Goal: Transaction & Acquisition: Book appointment/travel/reservation

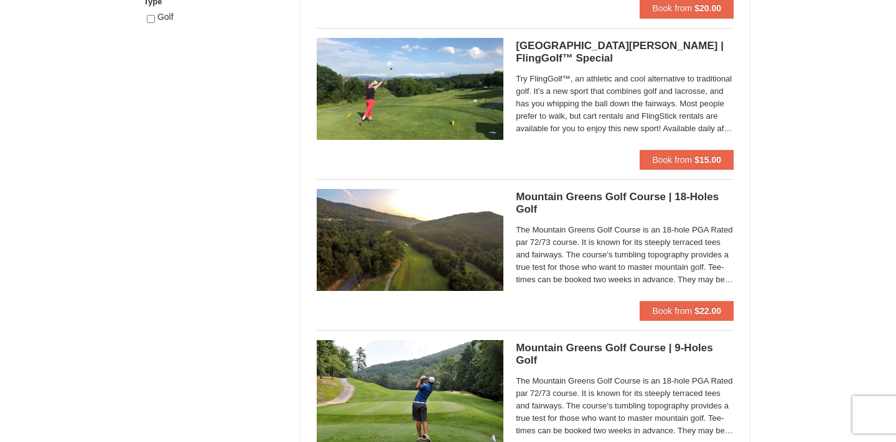
scroll to position [704, 0]
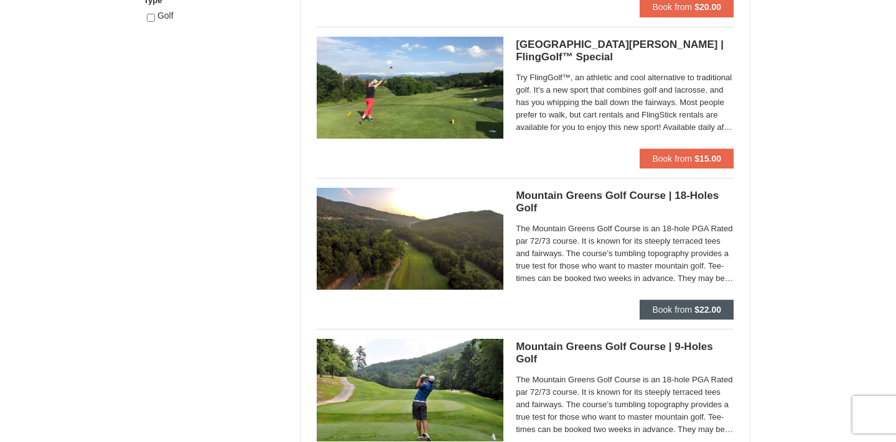
click at [683, 307] on span "Book from" at bounding box center [672, 310] width 40 height 10
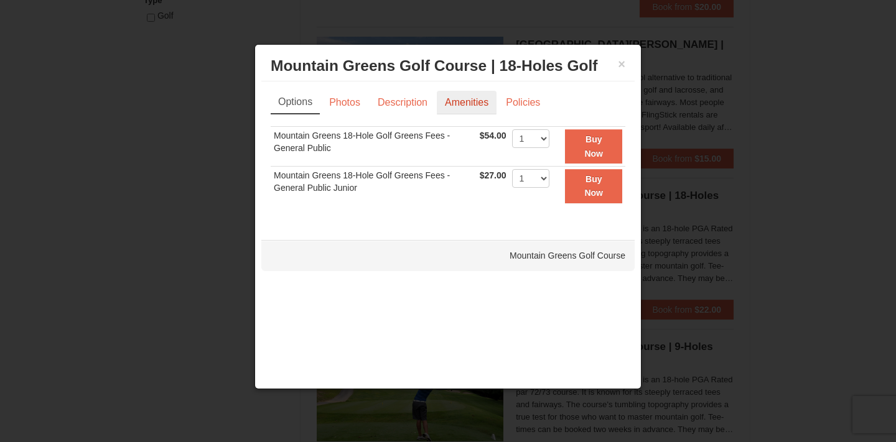
click at [461, 105] on link "Amenities" at bounding box center [467, 103] width 60 height 24
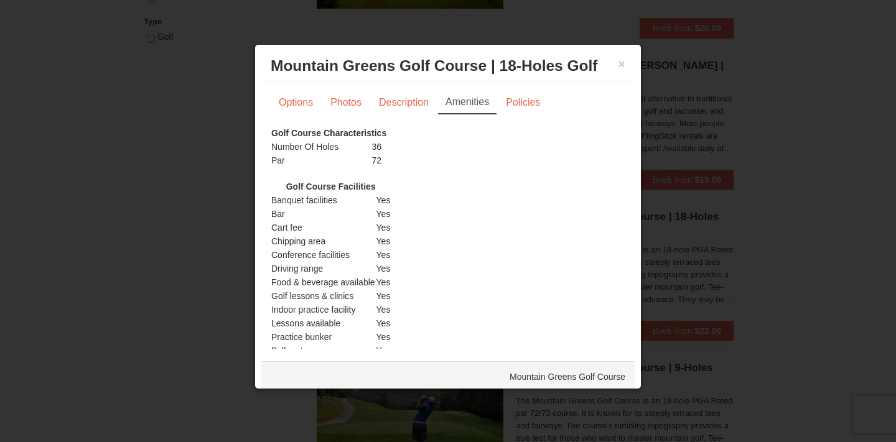
scroll to position [682, 1]
click at [620, 62] on button "×" at bounding box center [621, 64] width 7 height 12
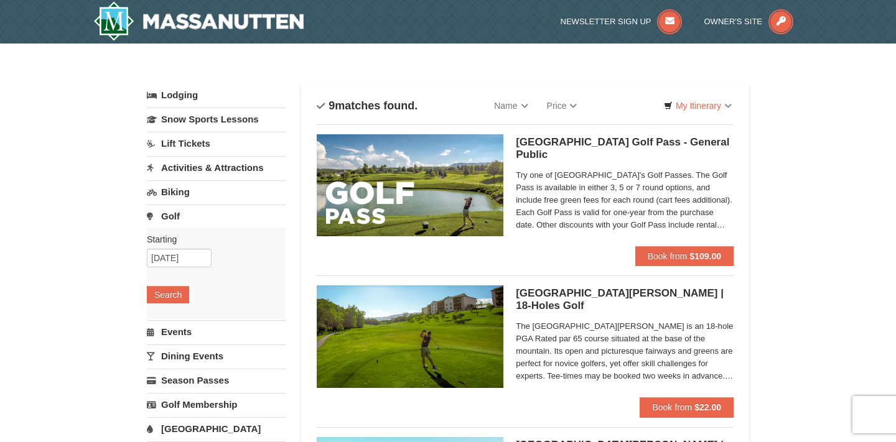
scroll to position [0, 0]
click at [186, 359] on link "Dining Events" at bounding box center [216, 356] width 139 height 23
click at [172, 348] on button "Search" at bounding box center [168, 343] width 42 height 17
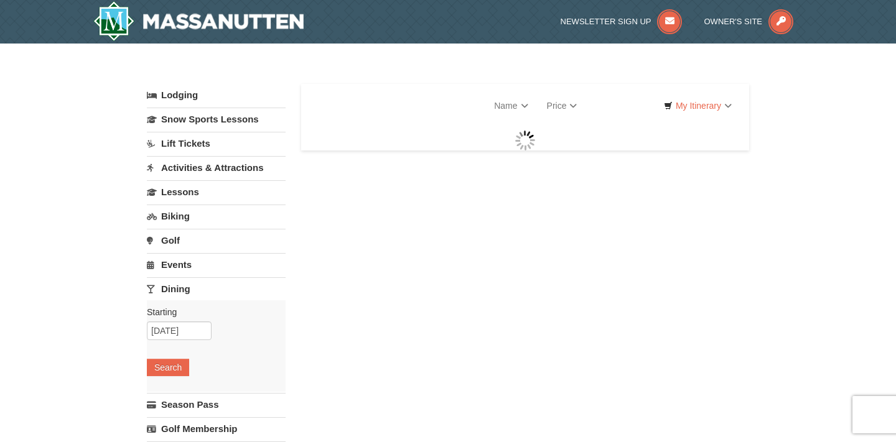
select select "10"
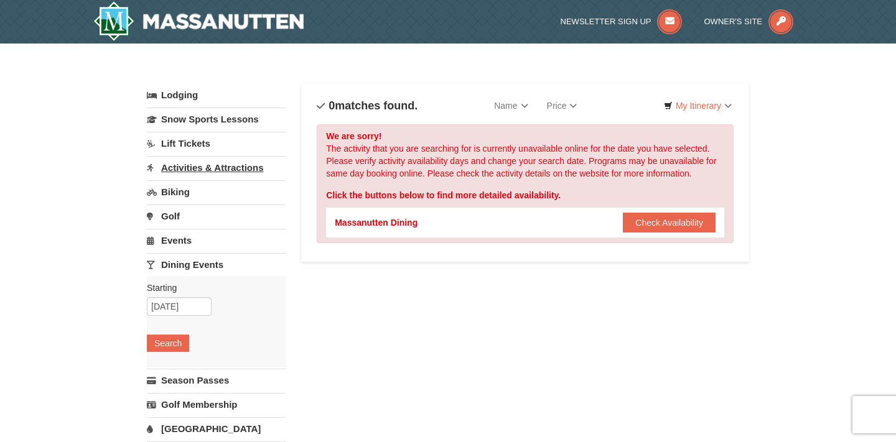
click at [210, 169] on link "Activities & Attractions" at bounding box center [216, 167] width 139 height 23
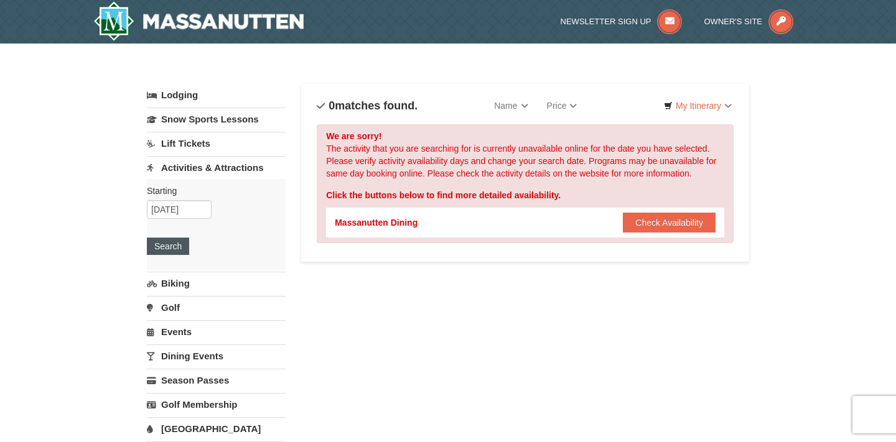
click at [159, 245] on button "Search" at bounding box center [168, 246] width 42 height 17
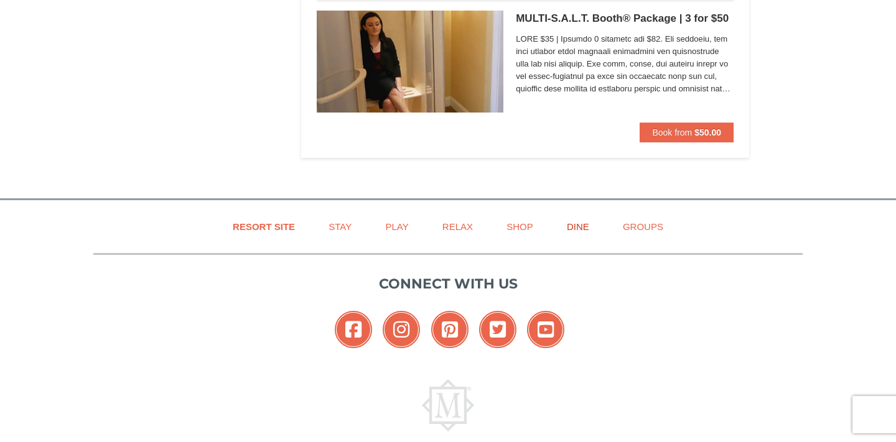
scroll to position [3449, 0]
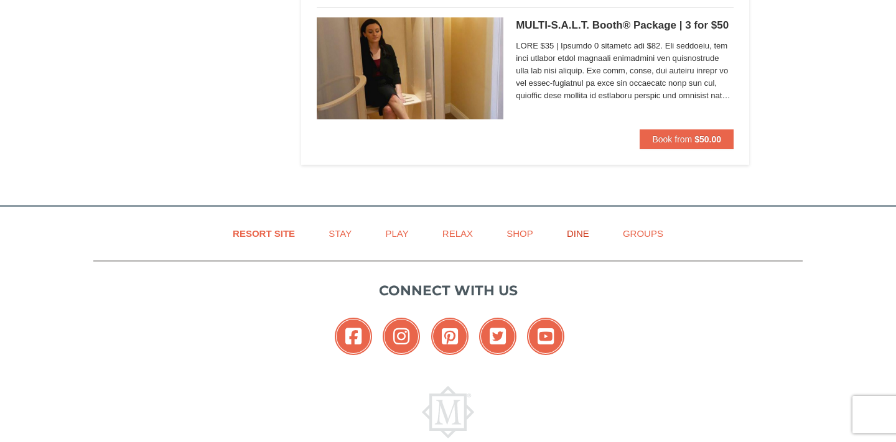
click at [577, 228] on link "Dine" at bounding box center [578, 234] width 54 height 28
